Goal: Information Seeking & Learning: Check status

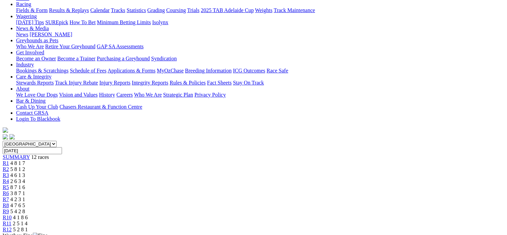
scroll to position [67, 0]
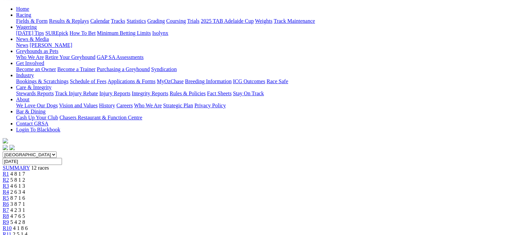
click at [9, 177] on span "R2" at bounding box center [6, 180] width 6 height 6
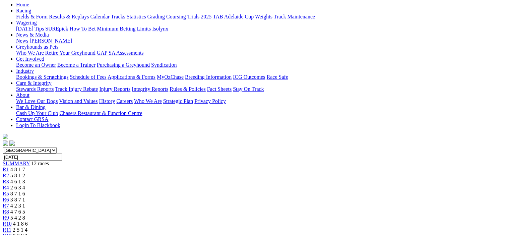
scroll to position [67, 0]
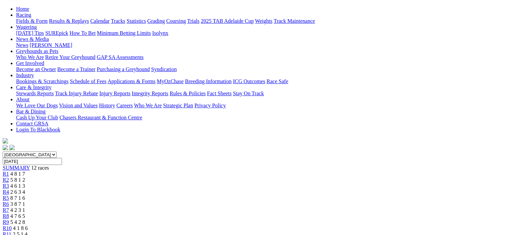
click at [9, 183] on span "R3" at bounding box center [6, 186] width 6 height 6
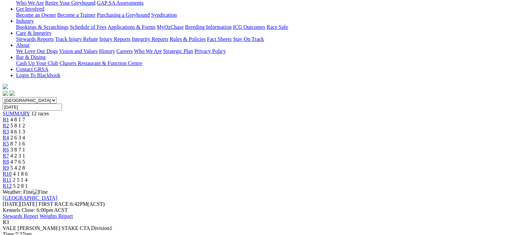
scroll to position [33, 0]
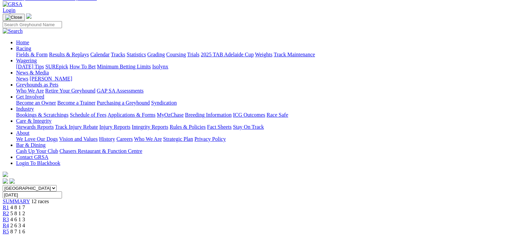
click at [9, 222] on span "R4" at bounding box center [6, 225] width 6 height 6
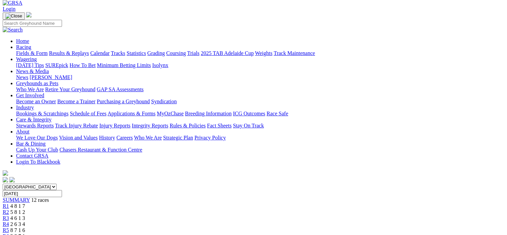
scroll to position [33, 0]
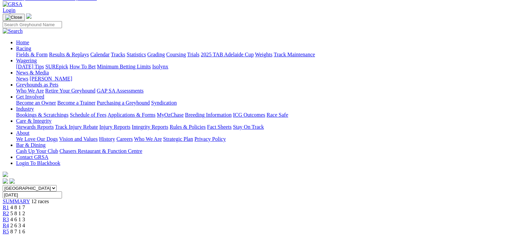
click at [9, 228] on span "R5" at bounding box center [6, 231] width 6 height 6
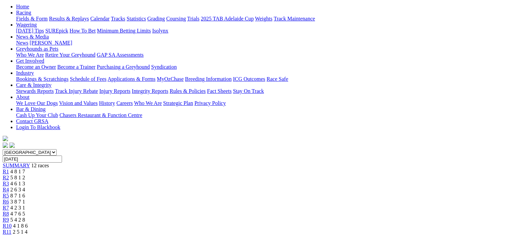
scroll to position [67, 0]
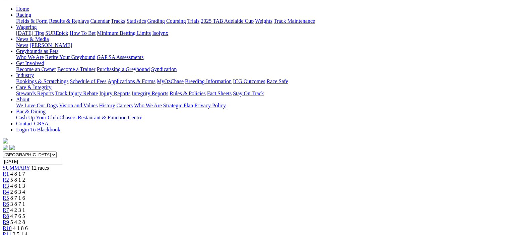
click at [9, 201] on span "R6" at bounding box center [6, 204] width 6 height 6
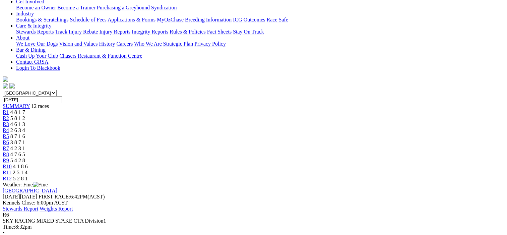
scroll to position [33, 0]
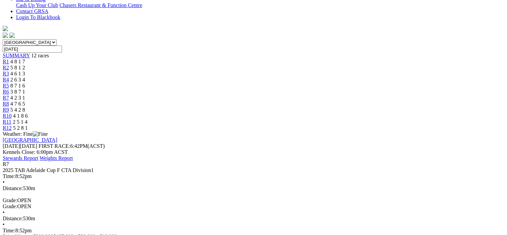
scroll to position [167, 0]
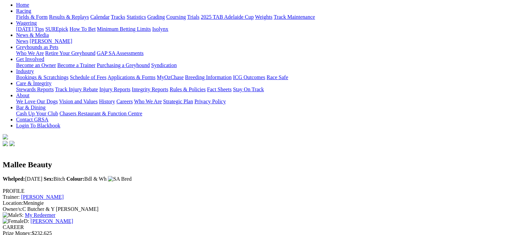
scroll to position [67, 0]
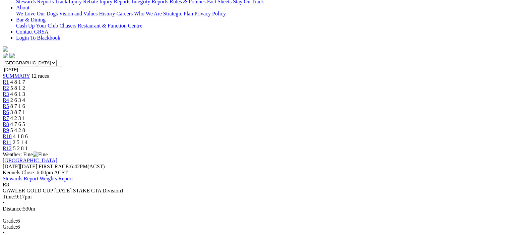
scroll to position [100, 0]
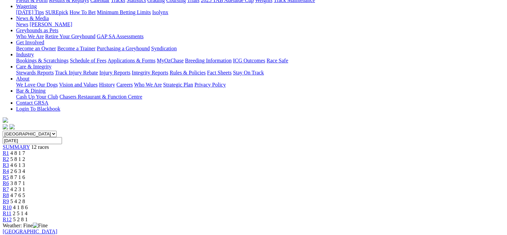
scroll to position [67, 0]
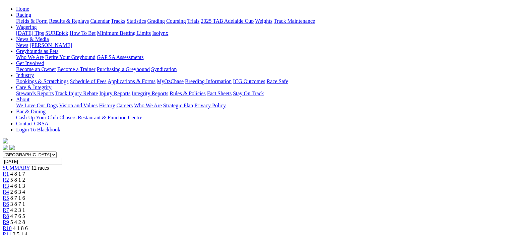
click at [12, 225] on span "R10" at bounding box center [7, 228] width 9 height 6
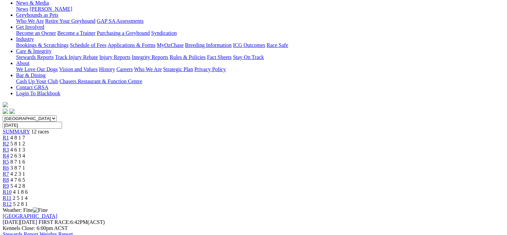
scroll to position [67, 0]
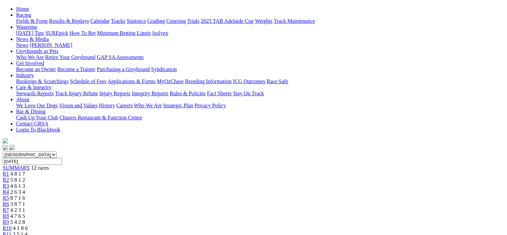
click at [11, 231] on span "R11" at bounding box center [7, 234] width 9 height 6
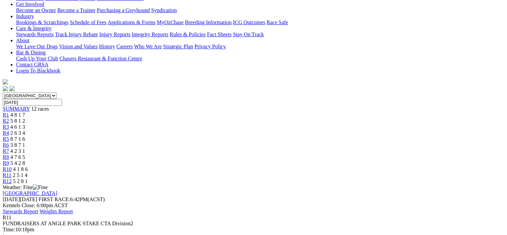
scroll to position [67, 0]
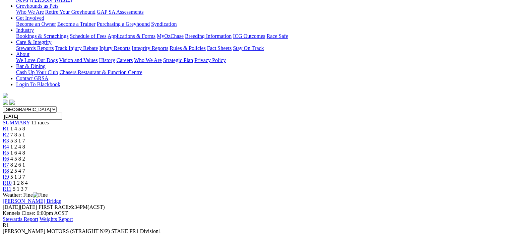
scroll to position [100, 0]
